Goal: Task Accomplishment & Management: Use online tool/utility

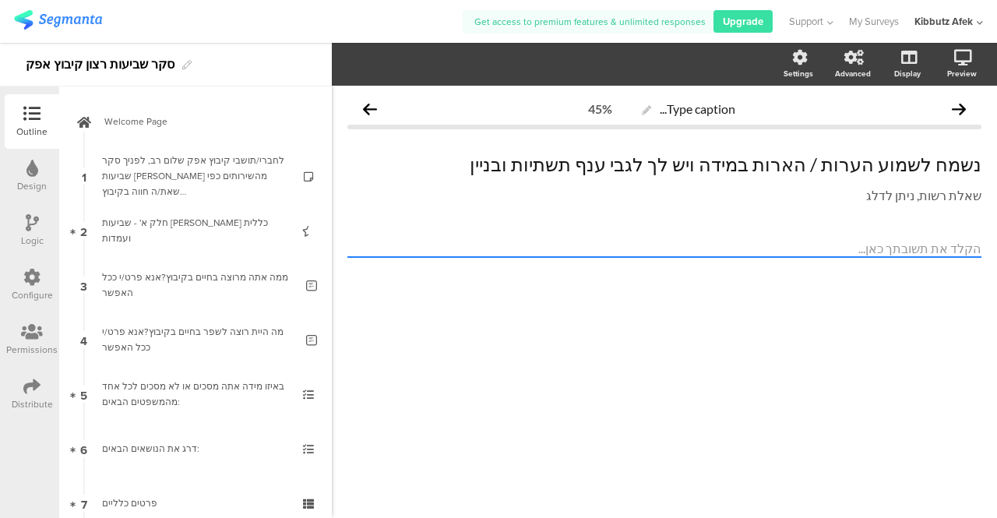
click at [30, 394] on icon at bounding box center [31, 386] width 17 height 17
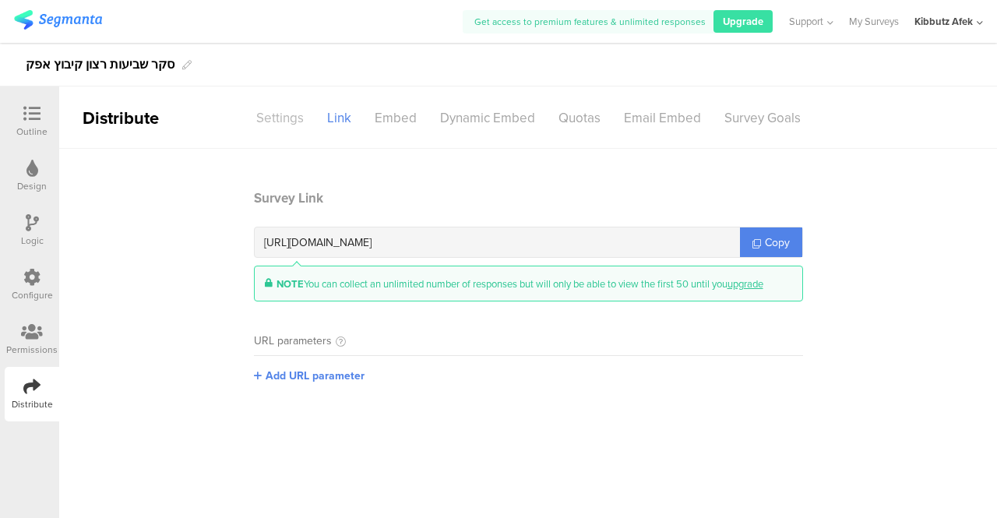
click at [267, 116] on div "Settings" at bounding box center [280, 117] width 71 height 27
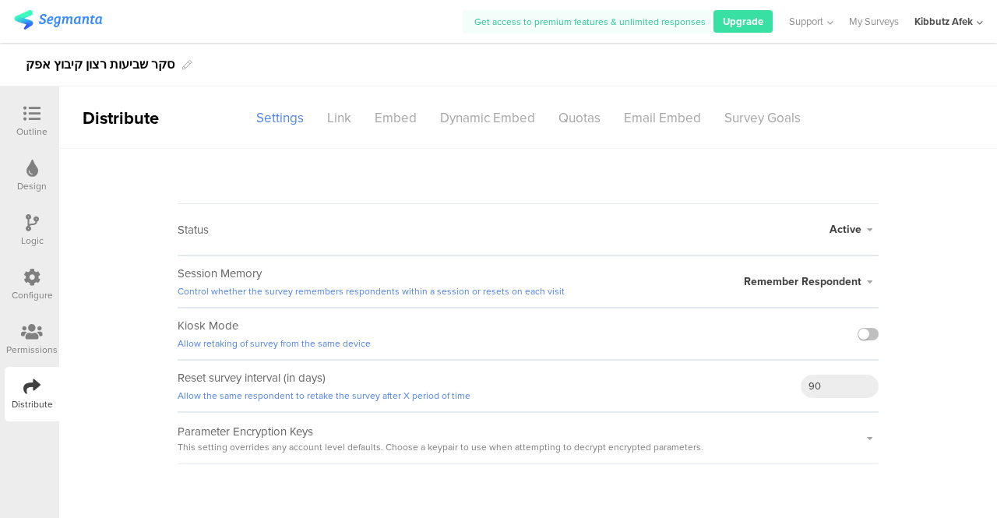
click at [870, 282] on icon at bounding box center [870, 281] width 17 height 9
click at [34, 116] on icon at bounding box center [31, 113] width 17 height 17
